Goal: Find specific page/section: Find specific page/section

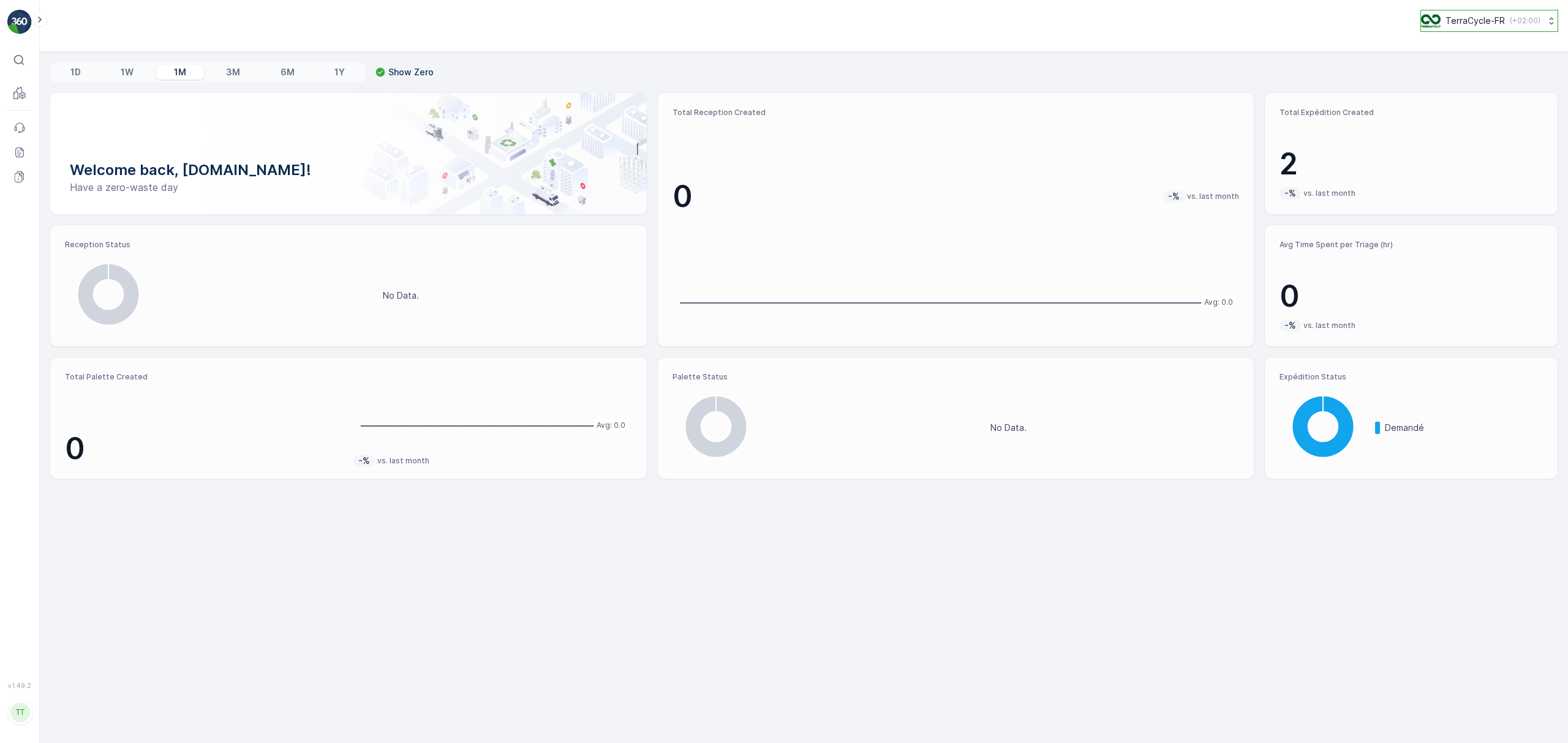
click at [1470, 23] on p "TerraCycle-FR" at bounding box center [1475, 20] width 59 height 12
type input "ie"
click at [1457, 79] on span "TerraCycle-IE" at bounding box center [1495, 75] width 132 height 12
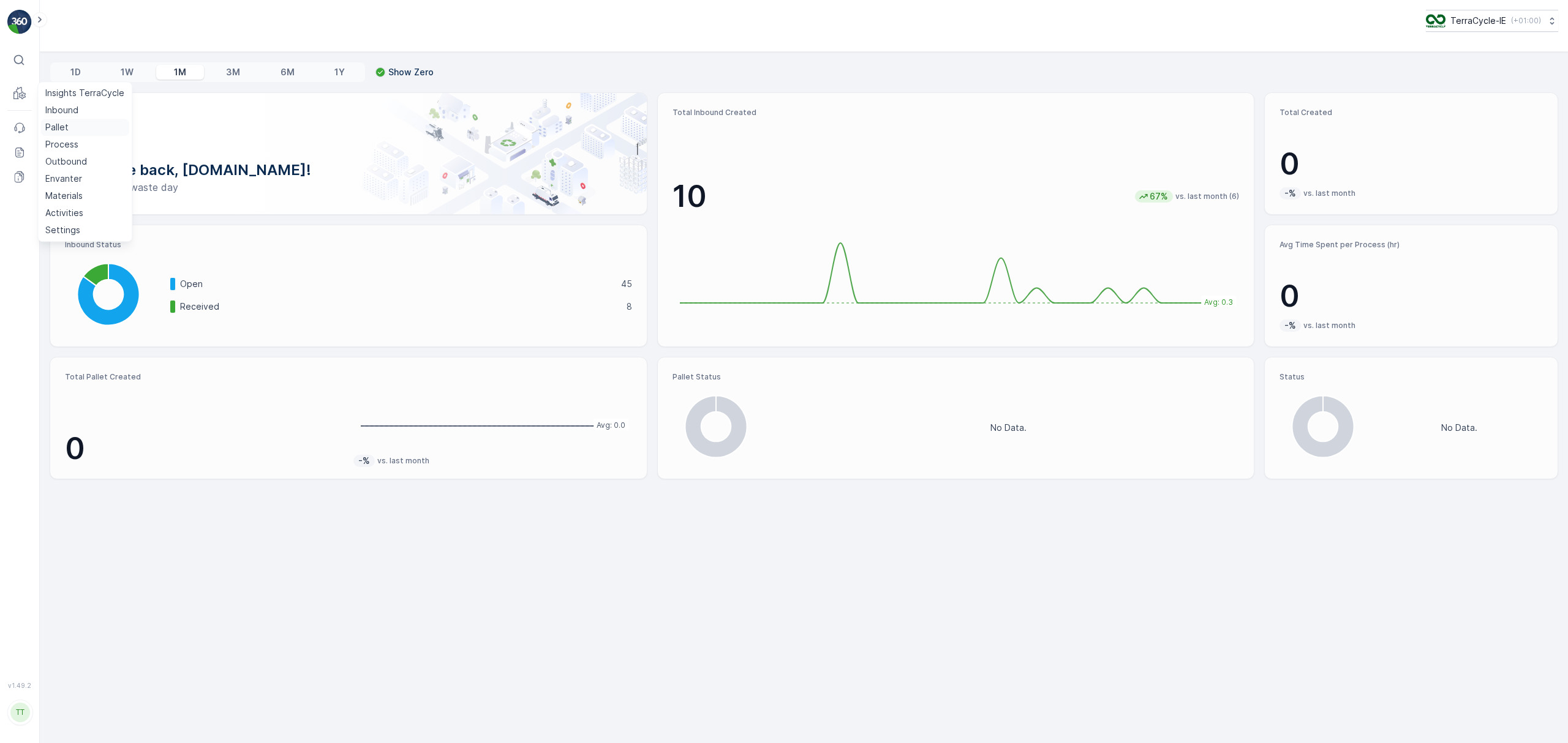
click at [54, 128] on p "Pallet" at bounding box center [57, 127] width 23 height 12
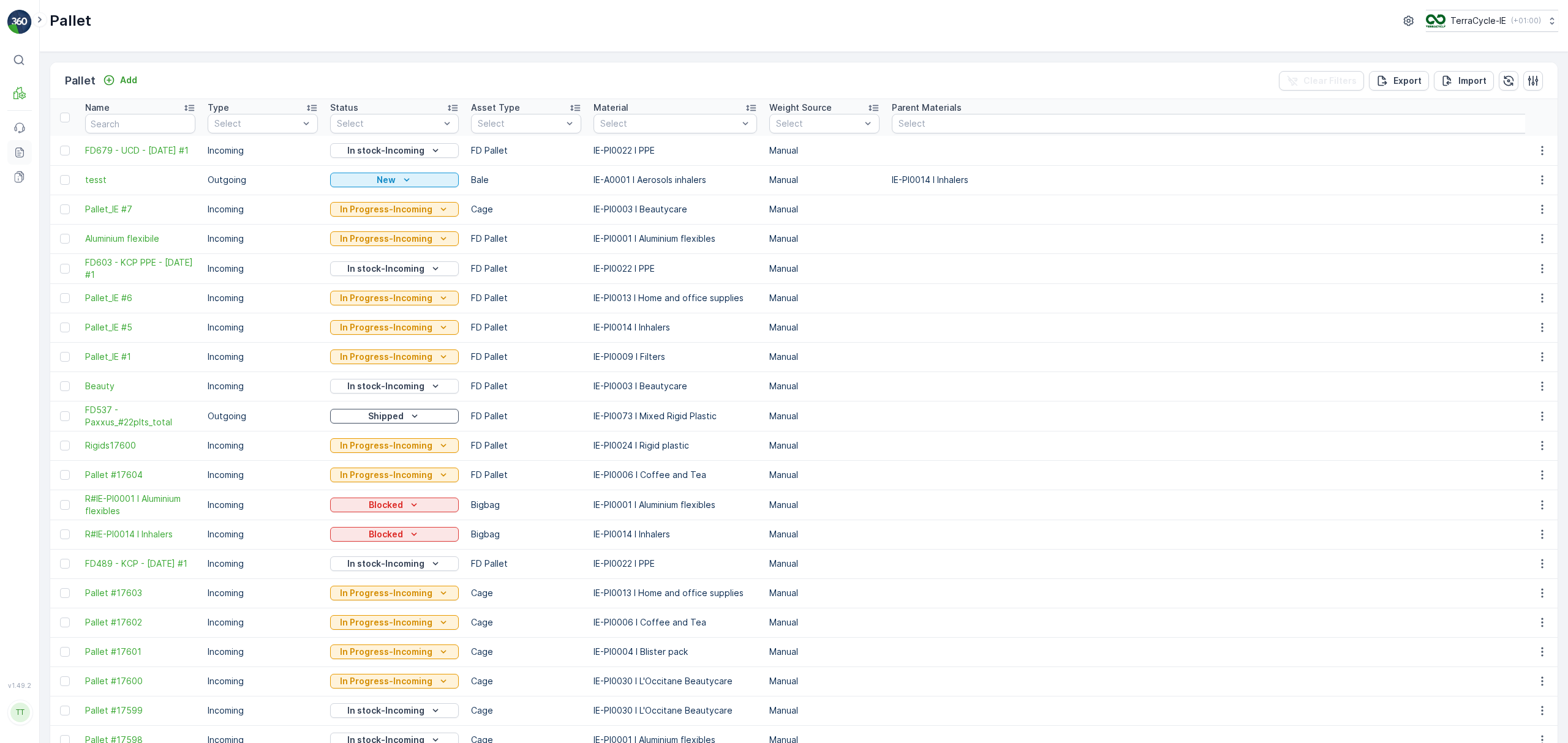
click at [27, 149] on link "Reports" at bounding box center [19, 152] width 24 height 24
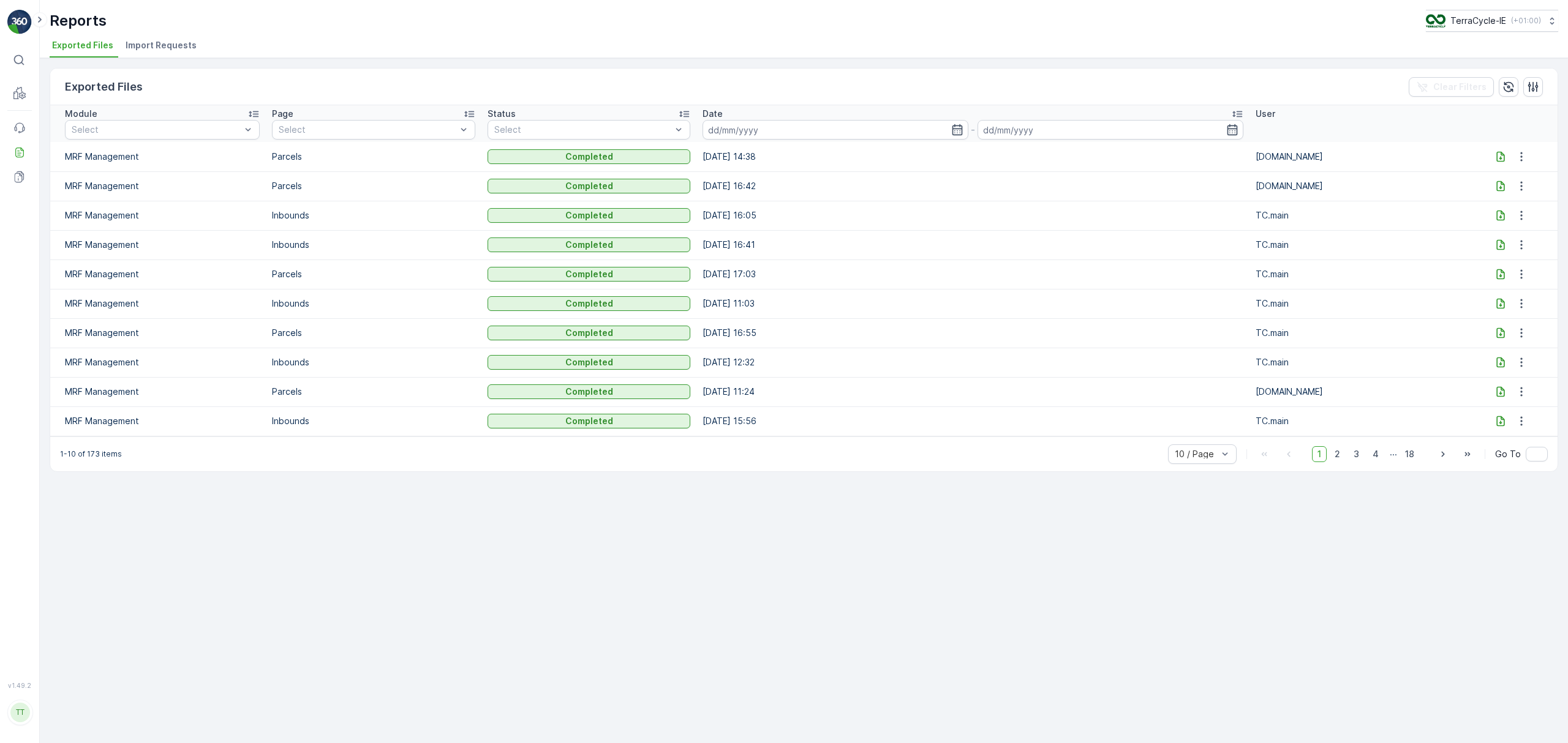
click at [1500, 157] on icon at bounding box center [1500, 157] width 12 height 12
